Goal: Information Seeking & Learning: Learn about a topic

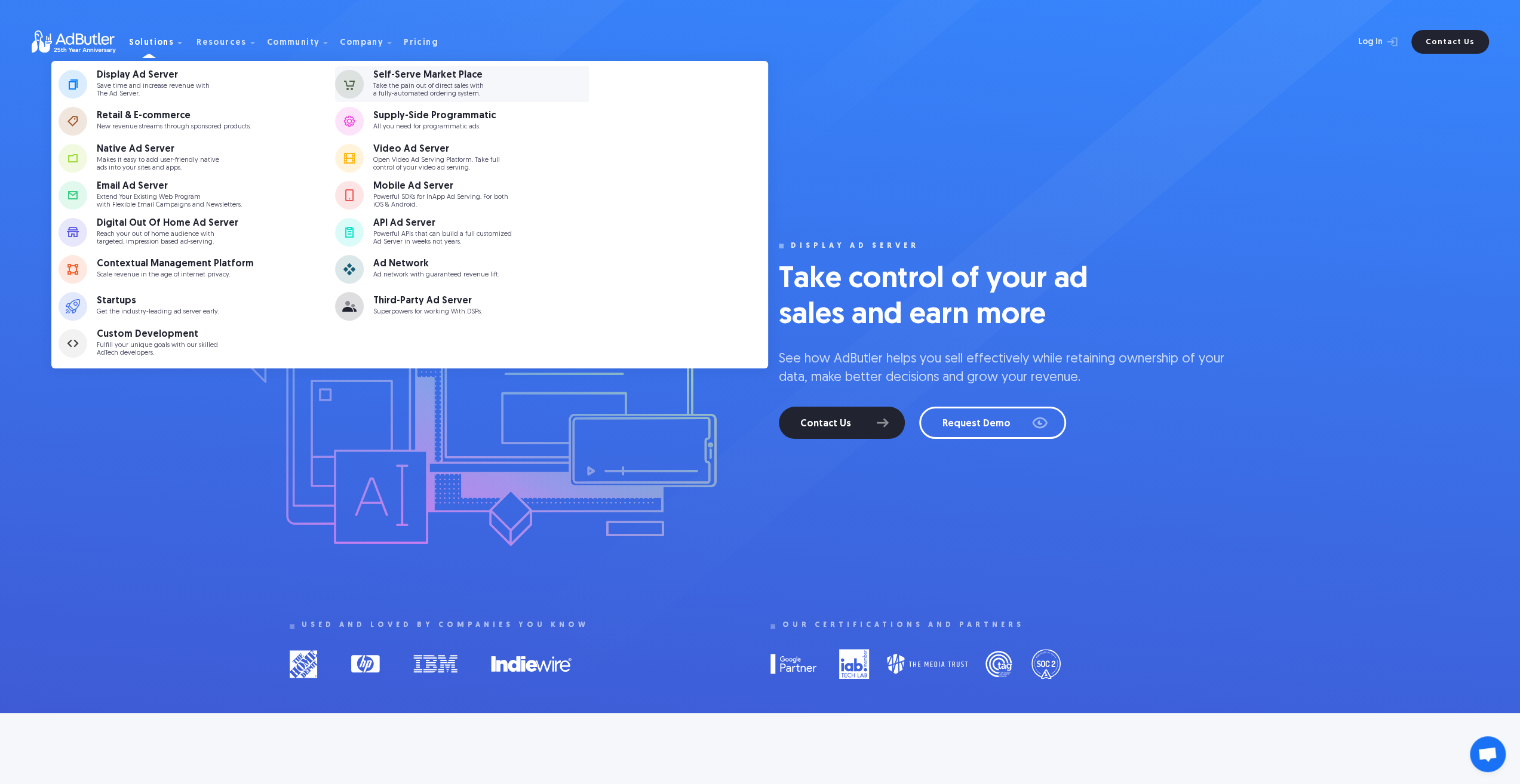
click at [402, 86] on p "Take the pain out of direct sales with a fully-automated ordering system." at bounding box center [428, 89] width 110 height 15
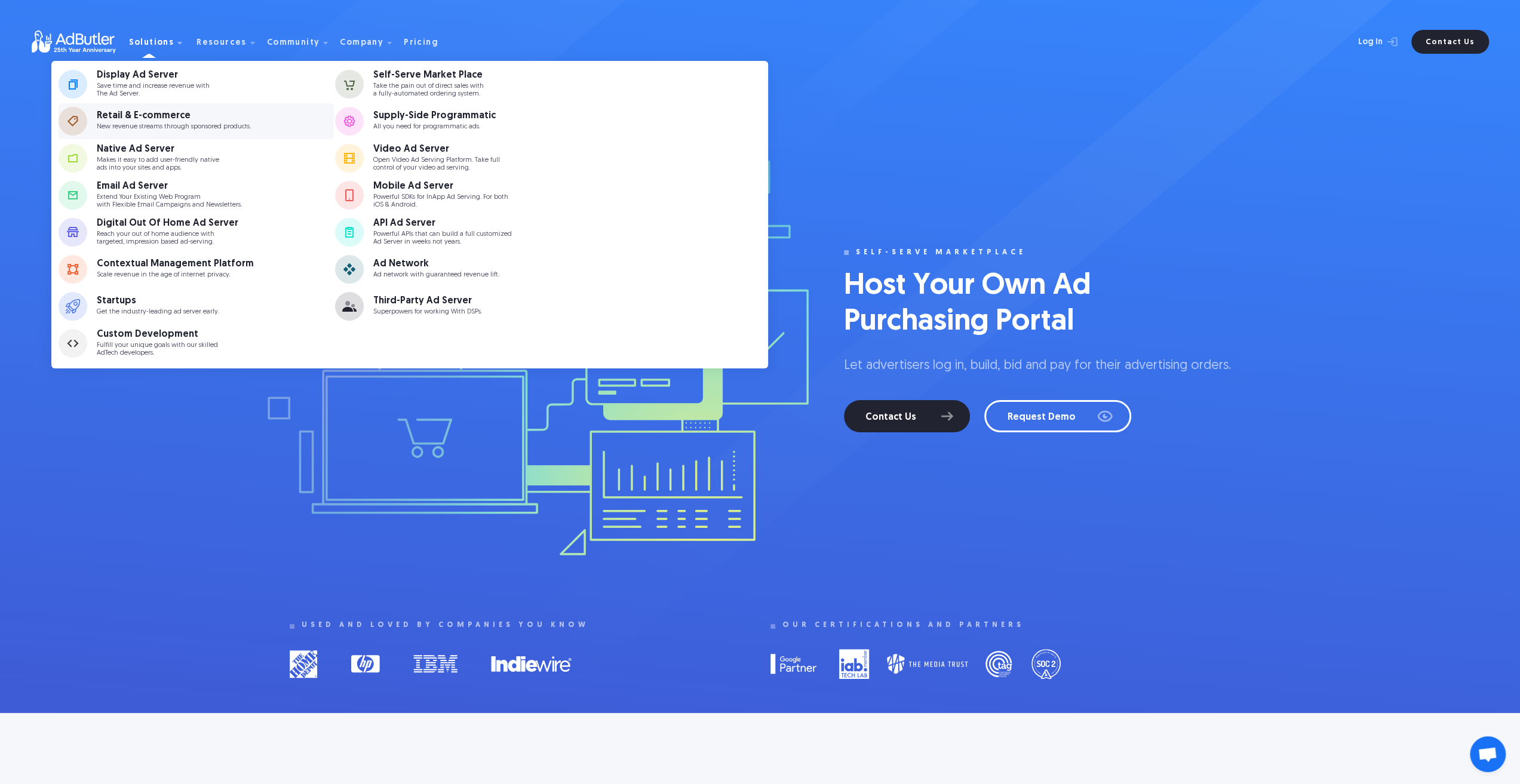
click at [190, 116] on div "Retail & E-commerce" at bounding box center [174, 115] width 154 height 9
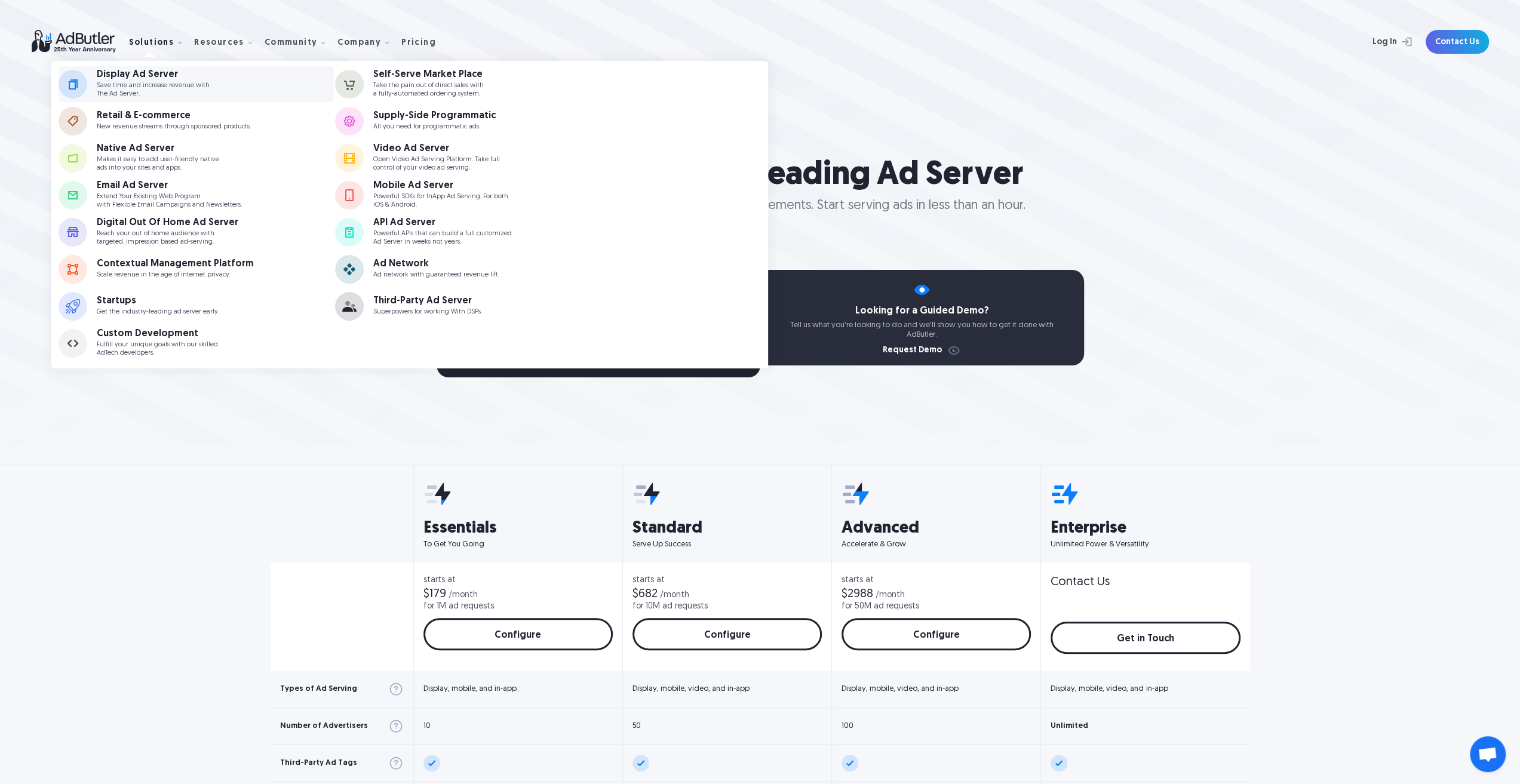
click at [126, 86] on p "Save time and increase revenue with The Ad Server." at bounding box center [153, 89] width 113 height 15
click at [158, 86] on p "Save time and increase revenue with The Ad Server." at bounding box center [153, 89] width 113 height 15
click at [129, 79] on div "Display Ad Server" at bounding box center [153, 74] width 113 height 9
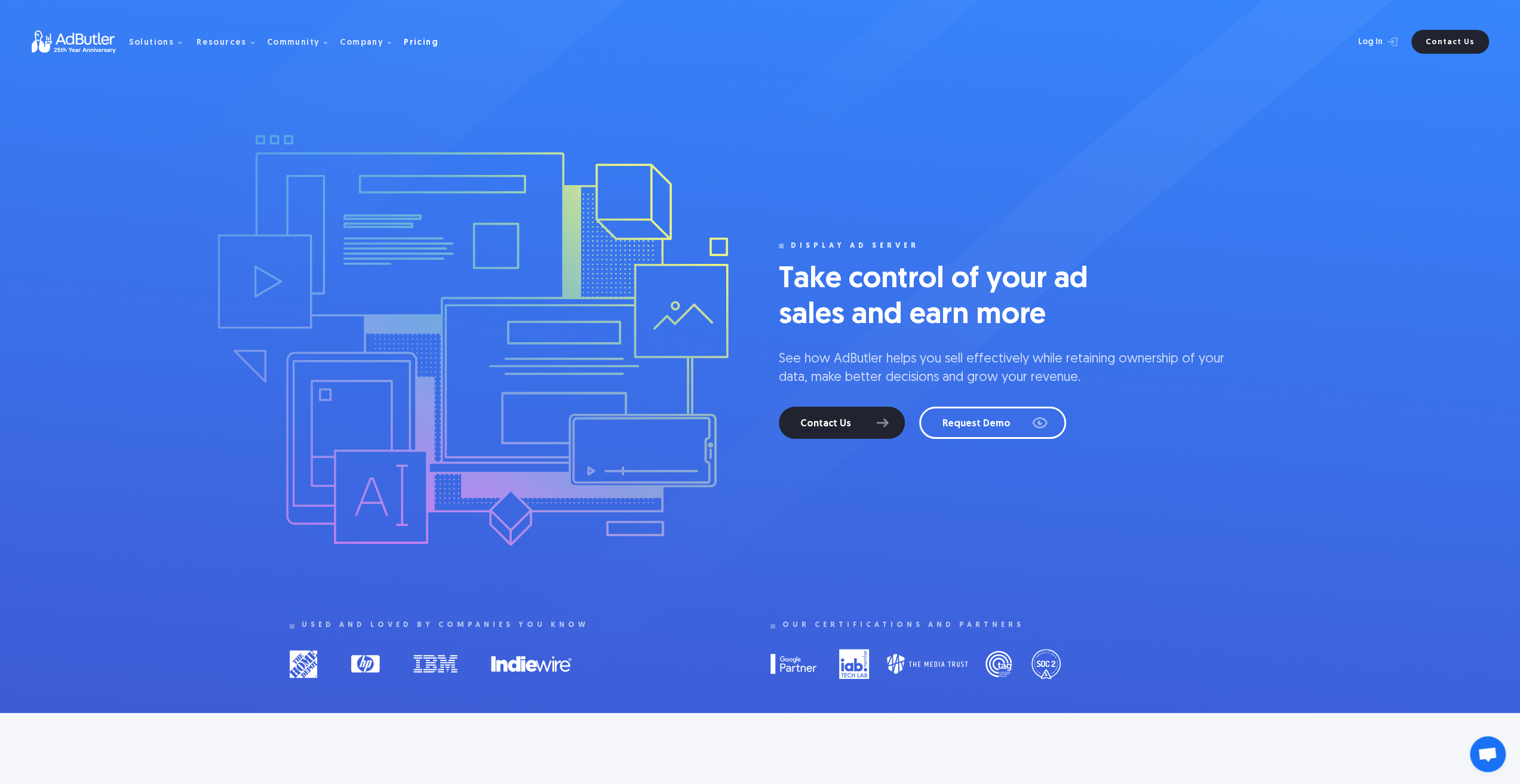
click at [410, 47] on div "Pricing" at bounding box center [421, 43] width 35 height 9
